Goal: Information Seeking & Learning: Learn about a topic

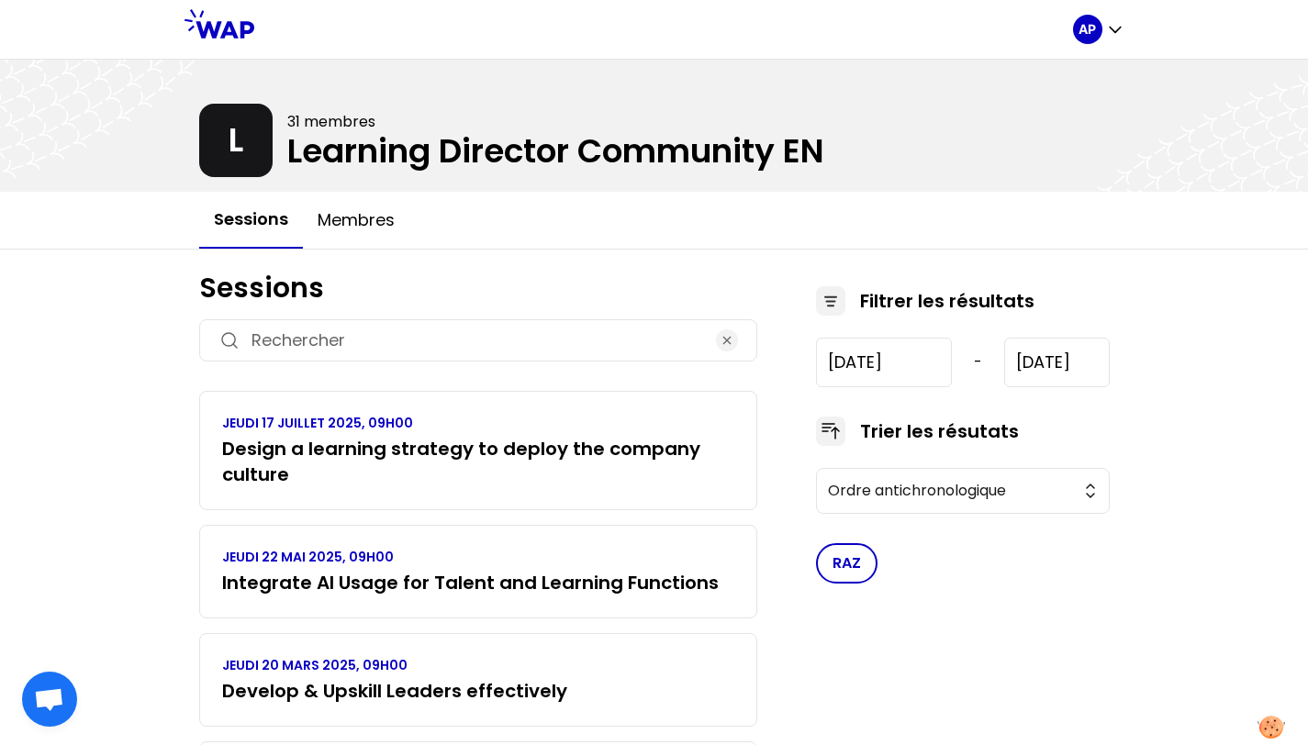
scroll to position [149, 0]
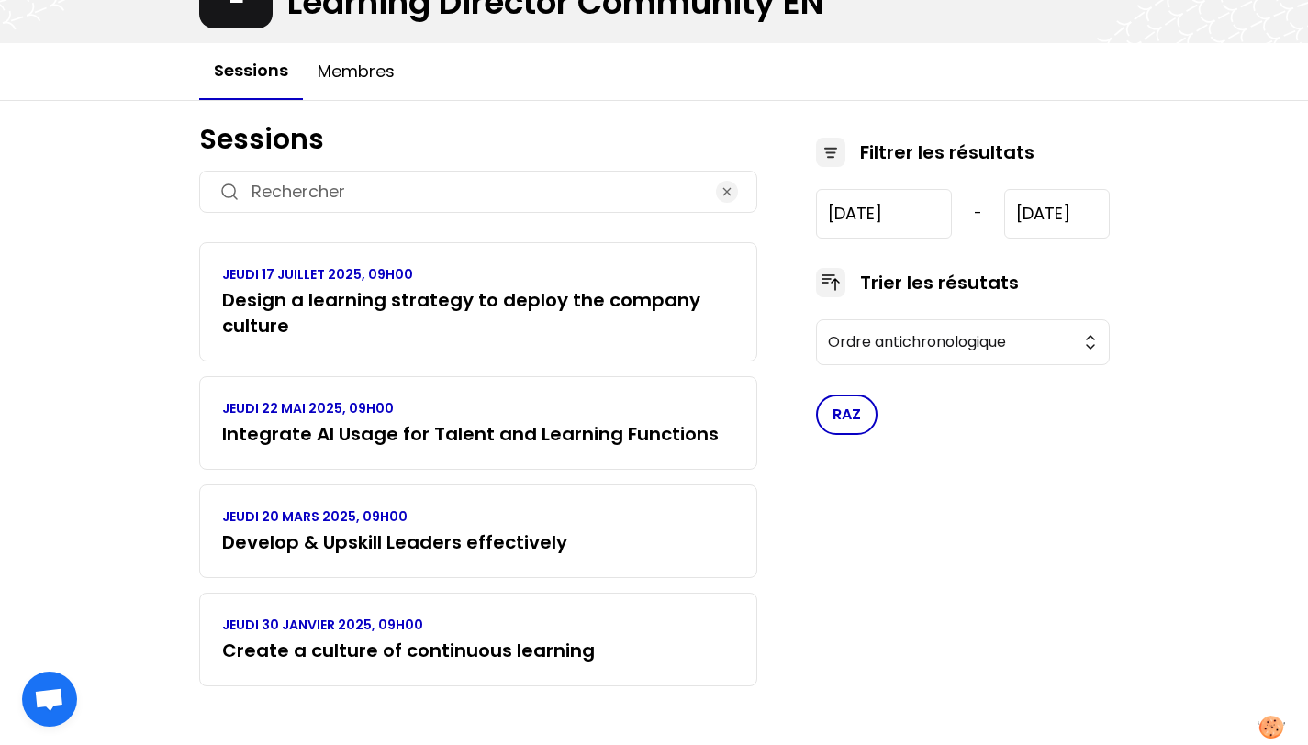
click at [320, 355] on div "JEUDI 17 JUILLET 2025, 09H00 Design a learning strategy to deploy the company c…" at bounding box center [478, 301] width 558 height 119
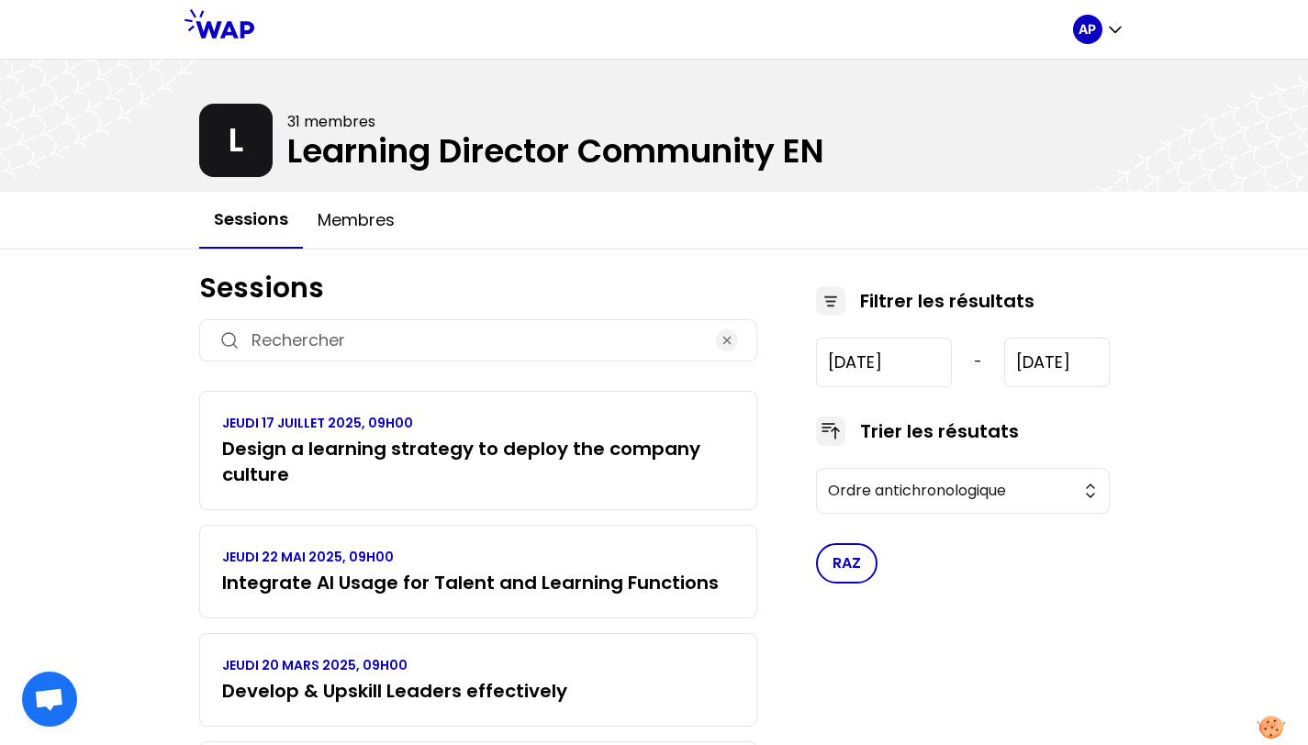
click at [266, 236] on button "Sessions" at bounding box center [251, 220] width 104 height 57
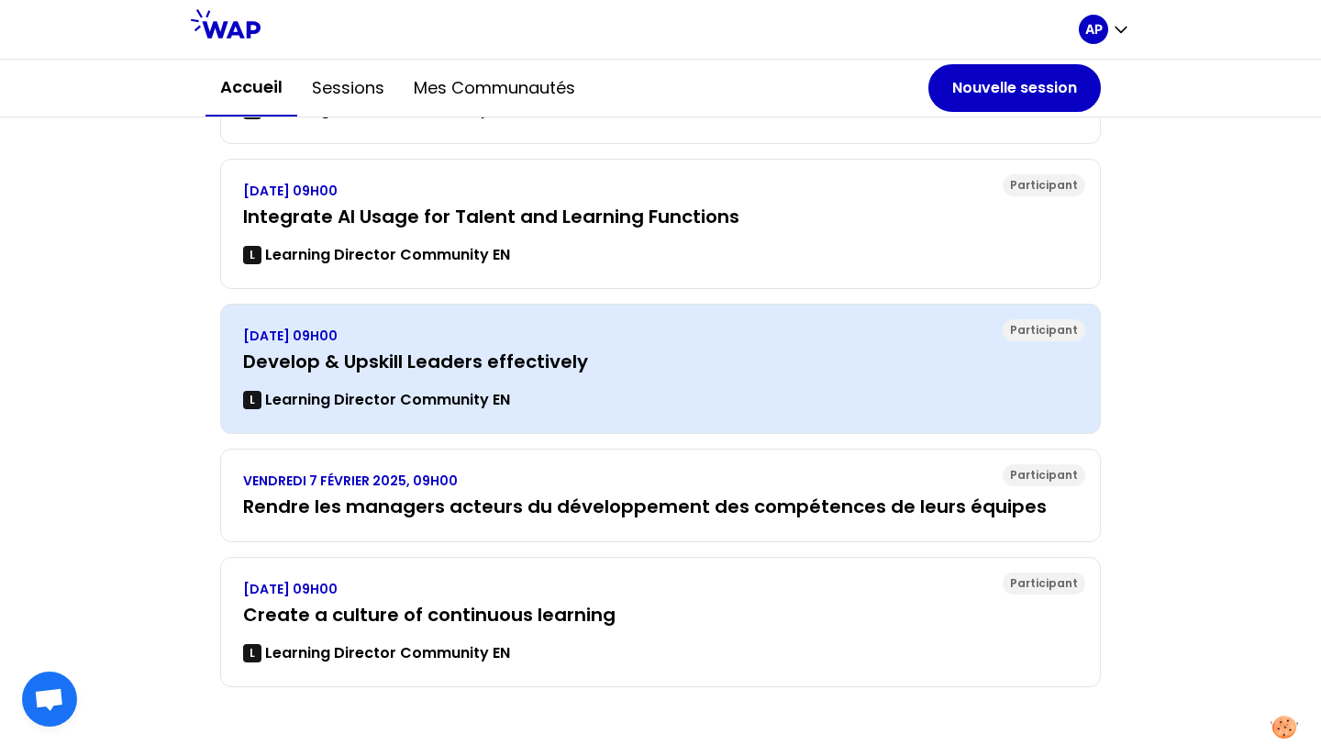
scroll to position [347, 0]
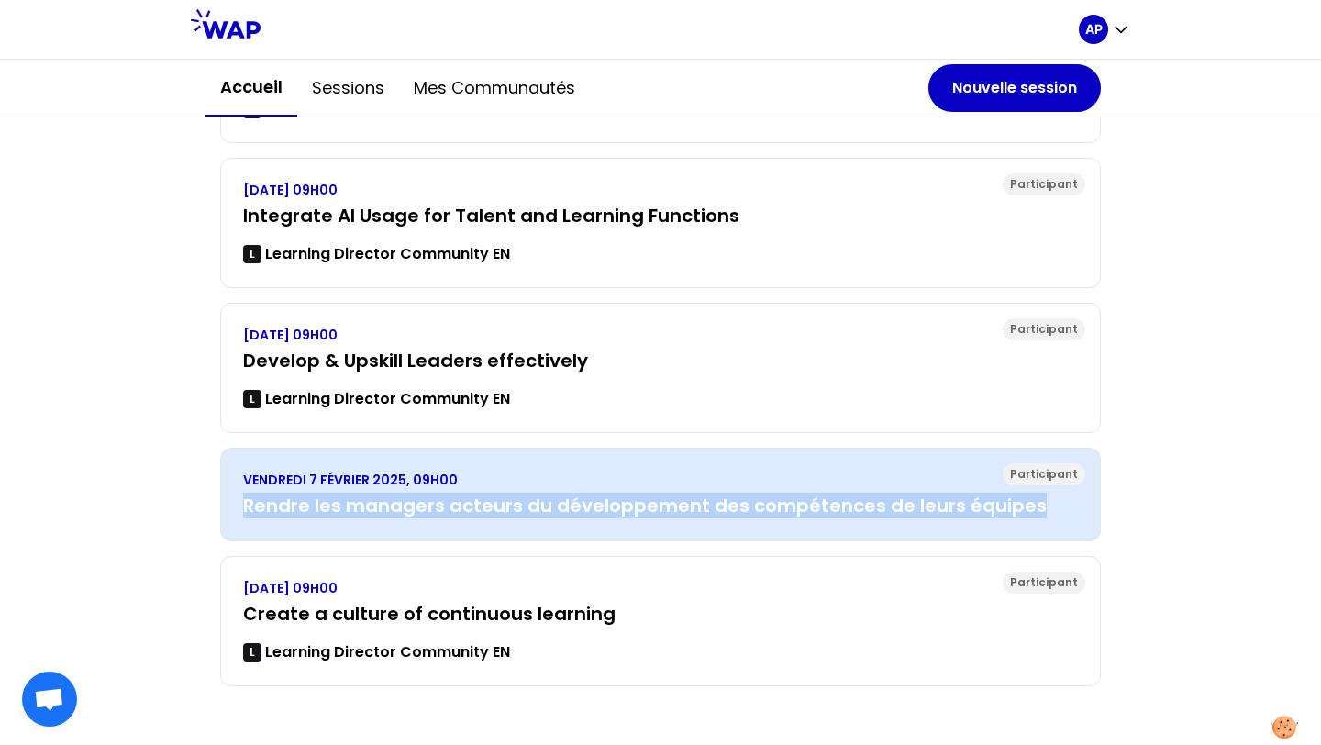
drag, startPoint x: 227, startPoint y: 507, endPoint x: 1091, endPoint y: 518, distance: 864.5
click at [1091, 518] on div "Participant VENDREDI 7 FÉVRIER 2025, 09H00 Rendre les managers acteurs du dével…" at bounding box center [660, 495] width 881 height 94
copy h3 "Rendre les managers acteurs du développement des compétences de leurs équipes"
